Goal: Task Accomplishment & Management: Use online tool/utility

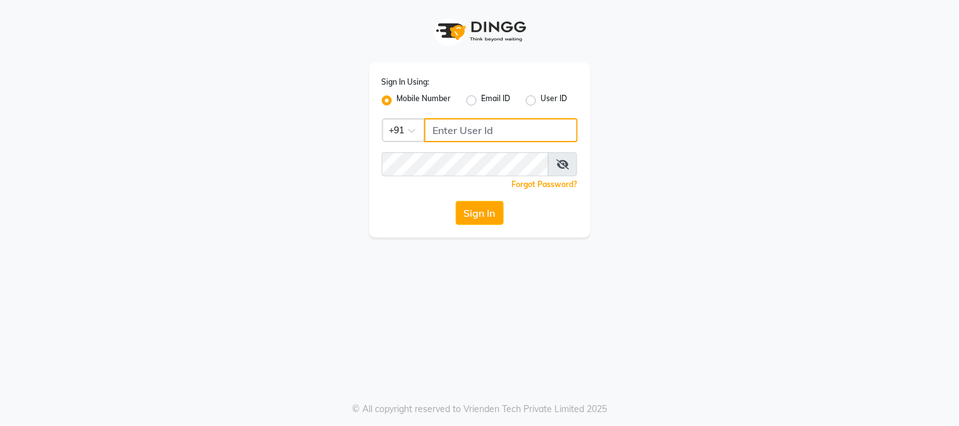
click at [461, 129] on input "Username" at bounding box center [501, 130] width 154 height 24
type input "9513435435"
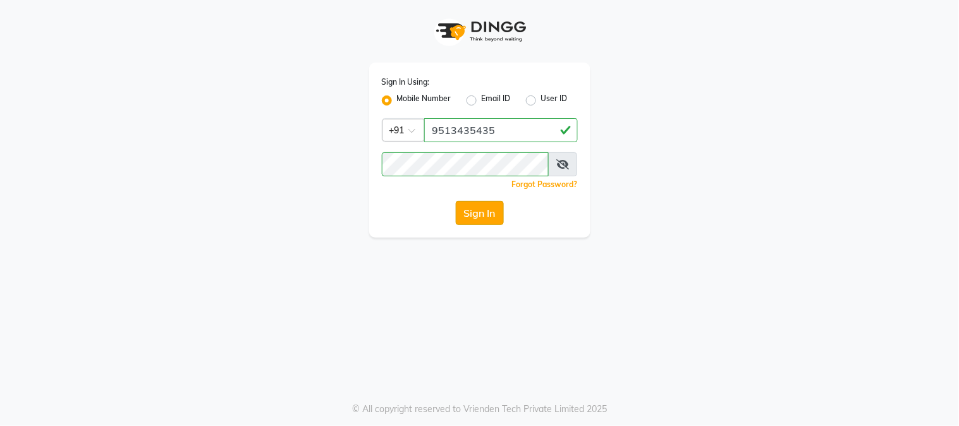
click at [480, 211] on button "Sign In" at bounding box center [480, 213] width 48 height 24
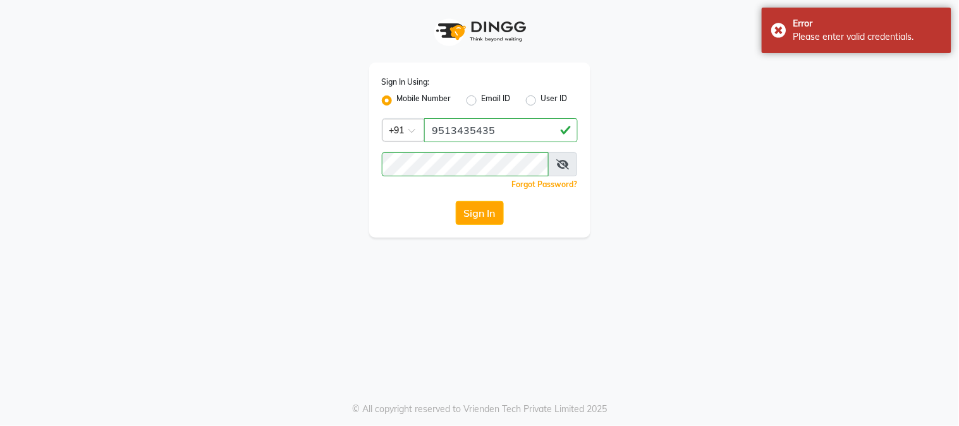
click at [557, 162] on icon at bounding box center [562, 164] width 13 height 10
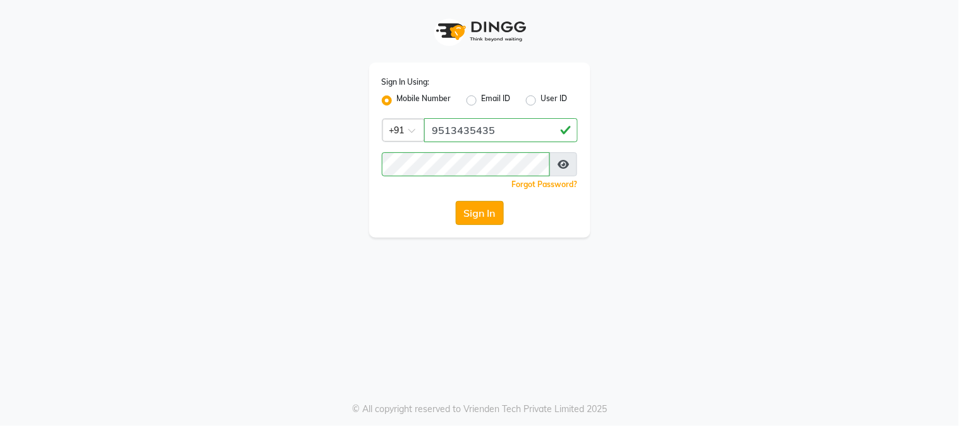
click at [487, 216] on button "Sign In" at bounding box center [480, 213] width 48 height 24
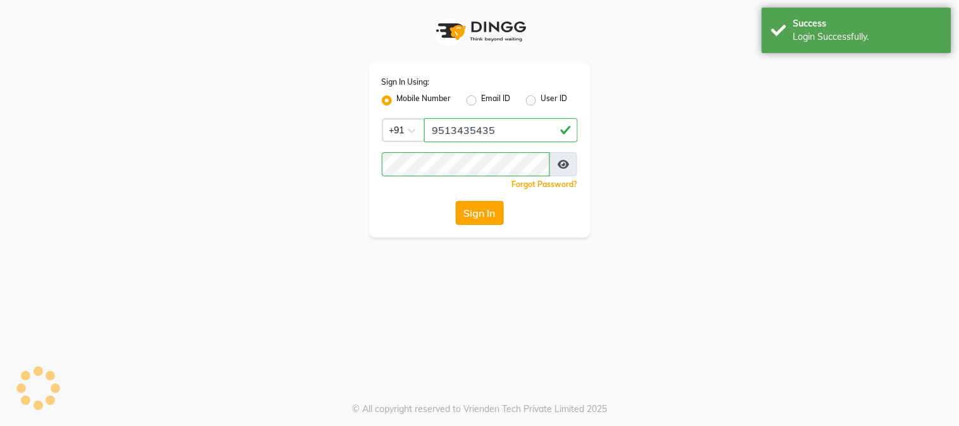
select select "5019"
select select "service"
